Goal: Information Seeking & Learning: Learn about a topic

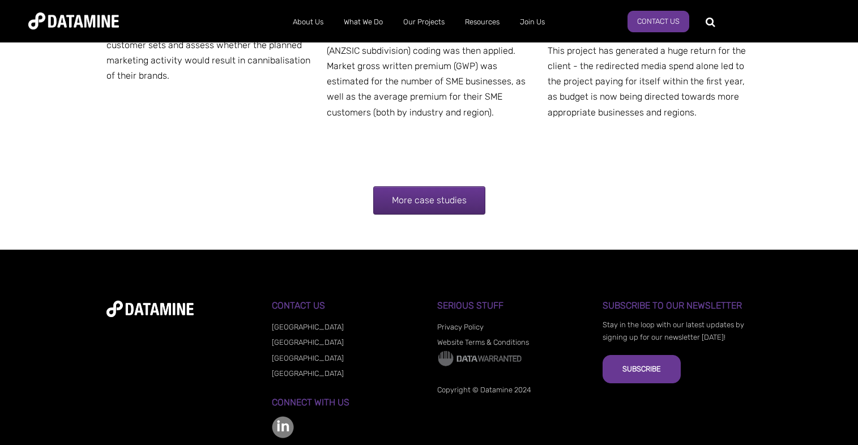
scroll to position [1626, 0]
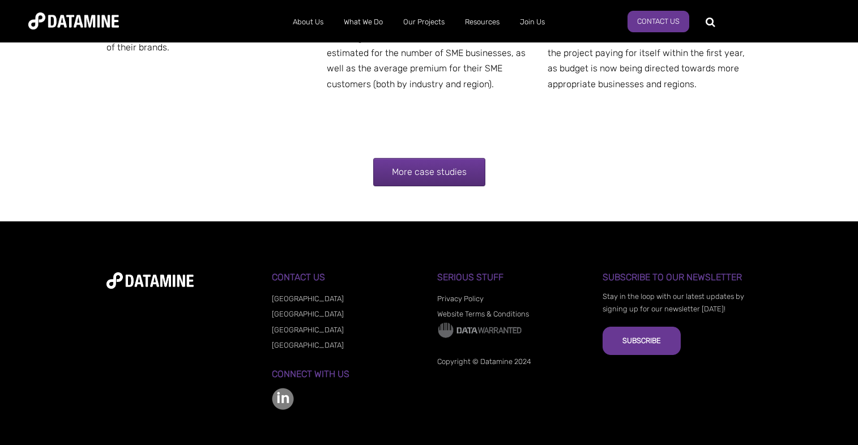
click at [458, 158] on link "More case studies" at bounding box center [429, 172] width 112 height 28
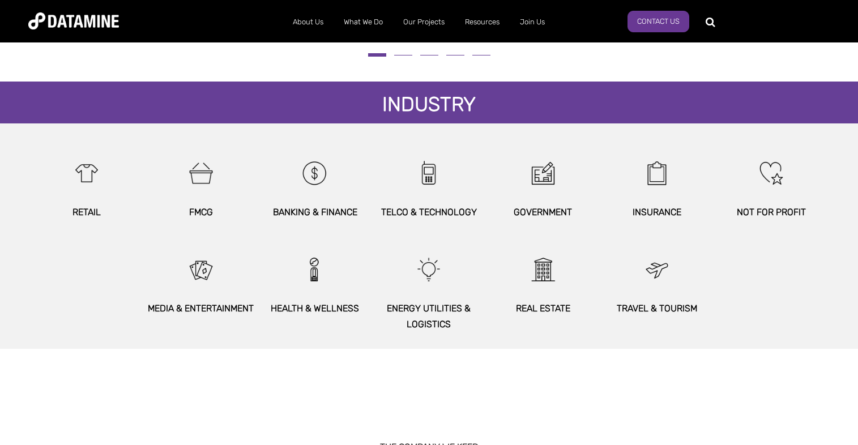
scroll to position [680, 0]
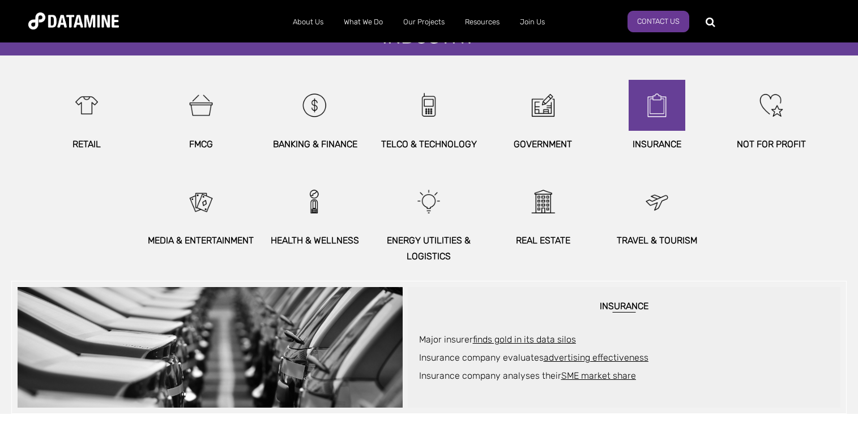
click at [661, 120] on img at bounding box center [657, 105] width 49 height 51
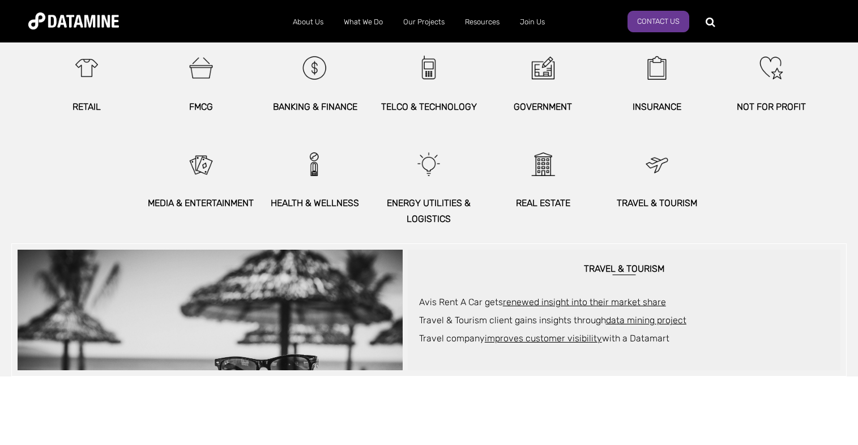
scroll to position [748, 0]
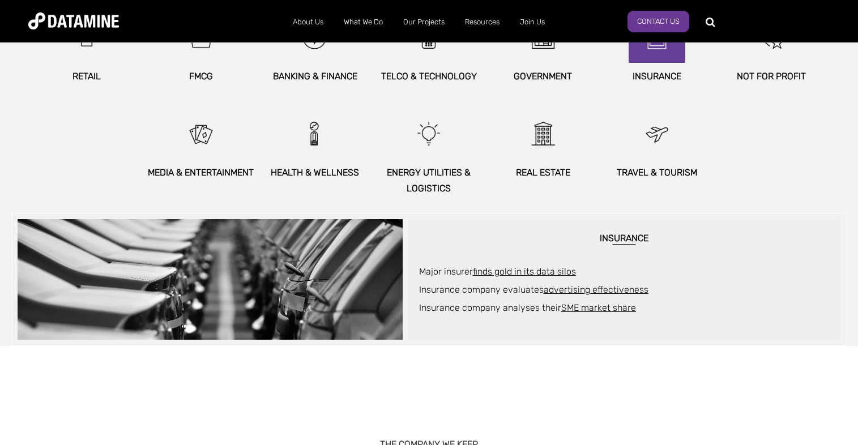
click at [651, 49] on img at bounding box center [657, 37] width 49 height 51
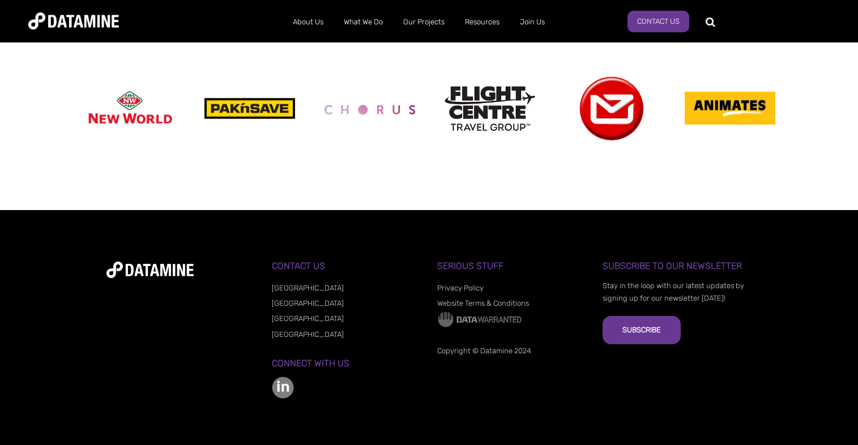
scroll to position [1173, 0]
